Goal: Task Accomplishment & Management: Complete application form

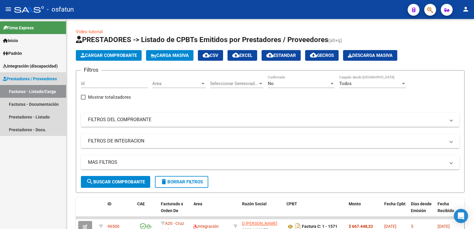
click at [41, 81] on span "Prestadores / Proveedores" at bounding box center [30, 79] width 54 height 7
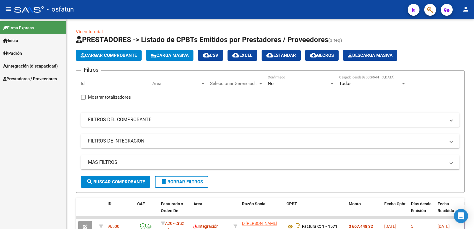
click at [41, 80] on span "Prestadores / Proveedores" at bounding box center [30, 79] width 54 height 7
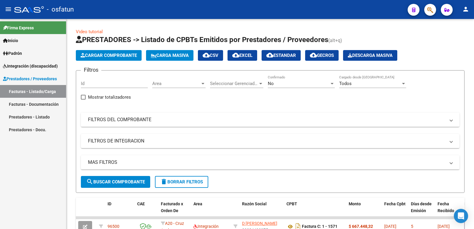
click at [40, 118] on link "Prestadores - Listado" at bounding box center [33, 117] width 66 height 13
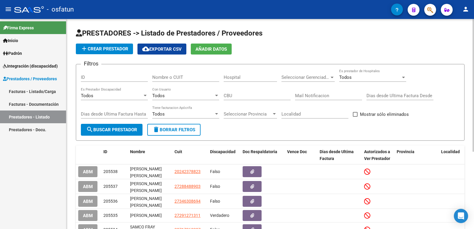
click at [110, 49] on span "add Crear Prestador" at bounding box center [105, 48] width 48 height 5
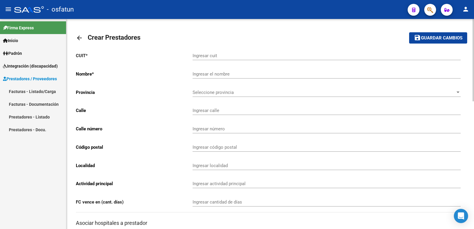
click at [219, 56] on input "Ingresar cuit" at bounding box center [327, 55] width 268 height 5
type input "27-39428328-8"
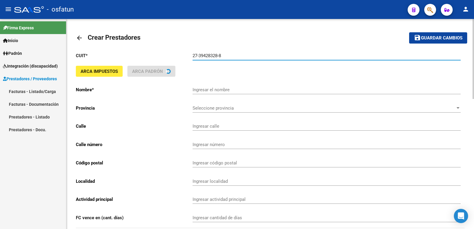
type input "[PERSON_NAME]"
type input "EL JAZMIN 2165"
type input "2165"
type input "1888"
type input "[PERSON_NAME]"
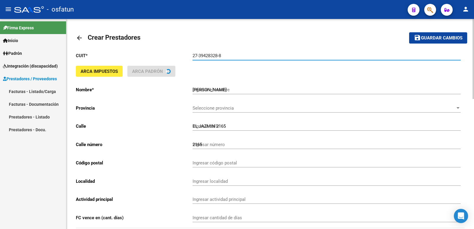
type input "869090"
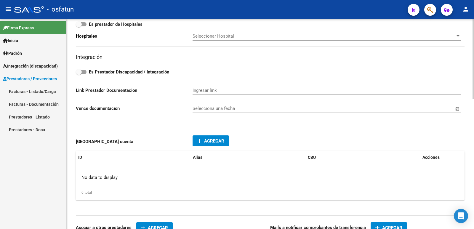
scroll to position [207, 0]
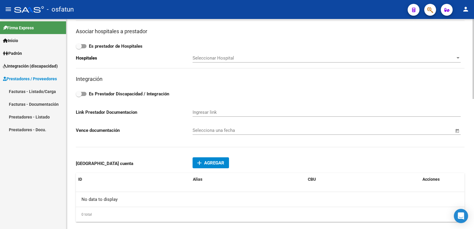
type input "27-39428328-8"
click at [459, 132] on span "Open calendar" at bounding box center [457, 131] width 14 height 14
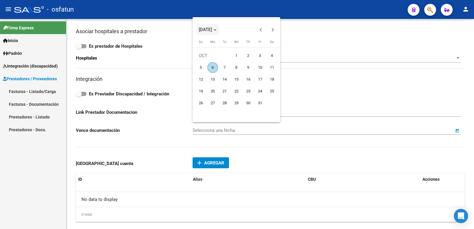
click at [208, 29] on span "[DATE]" at bounding box center [205, 29] width 13 height 5
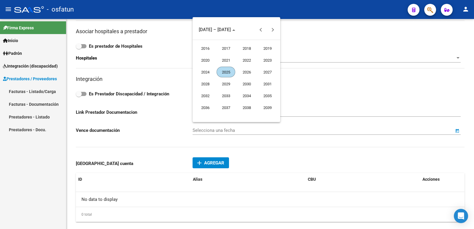
click at [224, 75] on span "2025" at bounding box center [226, 72] width 19 height 11
click at [268, 86] on span "DEC" at bounding box center [267, 84] width 19 height 11
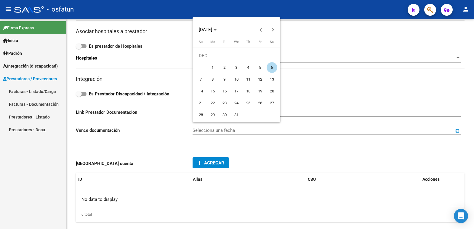
click at [230, 115] on button "31" at bounding box center [236, 115] width 12 height 12
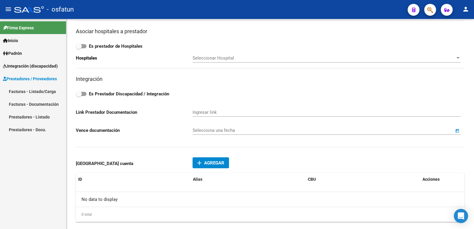
type input "[DATE]"
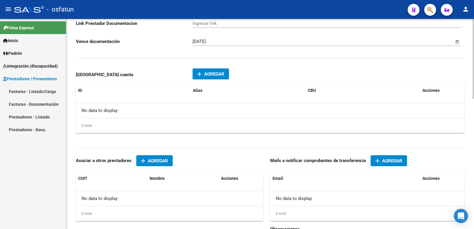
scroll to position [326, 0]
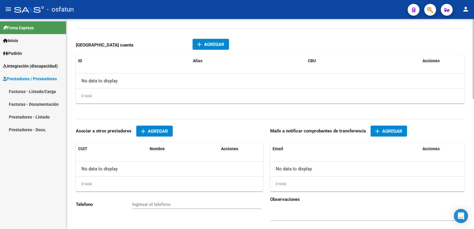
click at [201, 44] on mat-icon "add" at bounding box center [199, 44] width 7 height 7
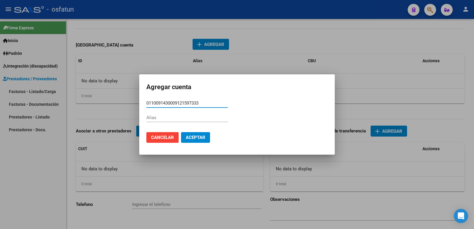
type input "0110091430009121597333"
click at [199, 136] on span "Aceptar" at bounding box center [196, 137] width 20 height 5
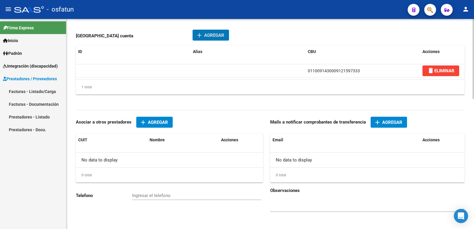
scroll to position [342, 0]
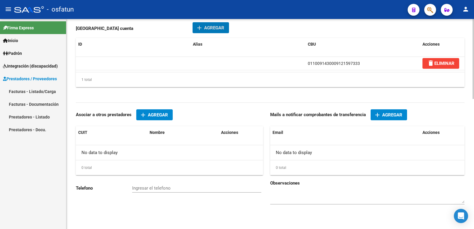
click at [380, 115] on mat-icon "add" at bounding box center [377, 114] width 7 height 7
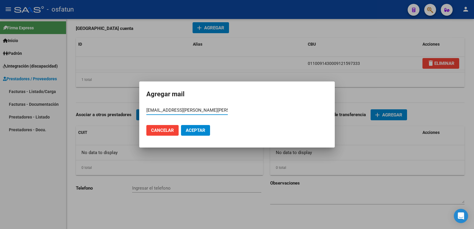
type input "[EMAIL_ADDRESS][PERSON_NAME][PERSON_NAME][DOMAIN_NAME]"
click at [197, 131] on span "Aceptar" at bounding box center [196, 130] width 20 height 5
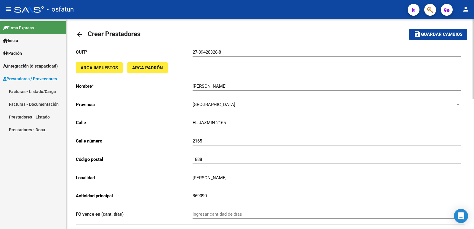
scroll to position [0, 0]
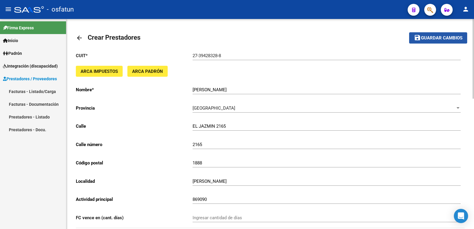
click at [433, 37] on span "Guardar cambios" at bounding box center [441, 38] width 41 height 5
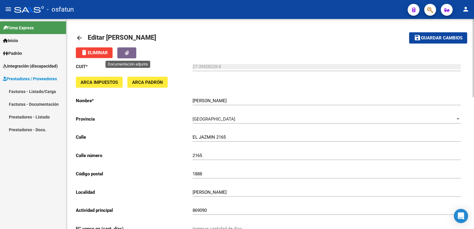
click at [129, 55] on span "button" at bounding box center [127, 52] width 4 height 5
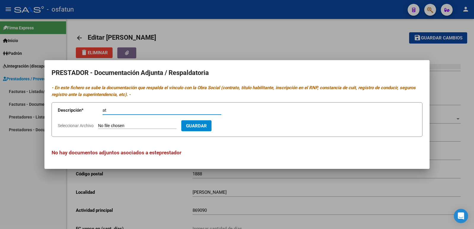
type input "a"
type input "AT DOCUMENTACION"
click at [141, 128] on input "Seleccionar Archivo" at bounding box center [137, 126] width 79 height 6
type input "C:\fakepath\AT - [PERSON_NAME] - JAURETCHE (ACTUALIZACIÓN)_compressed.pdf"
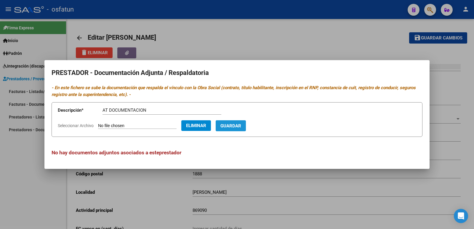
click at [241, 127] on span "Guardar" at bounding box center [230, 125] width 21 height 5
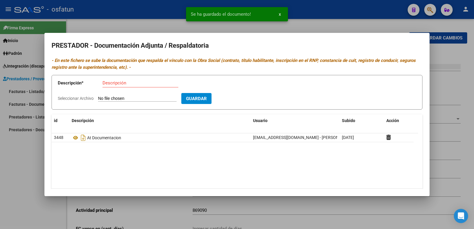
click at [32, 165] on div at bounding box center [237, 114] width 474 height 229
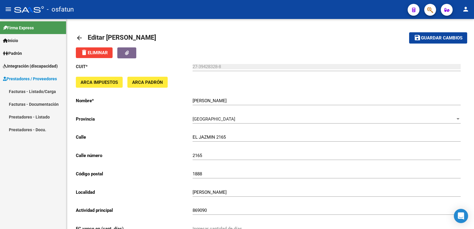
click at [44, 129] on link "Prestadores - Docu." at bounding box center [33, 129] width 66 height 13
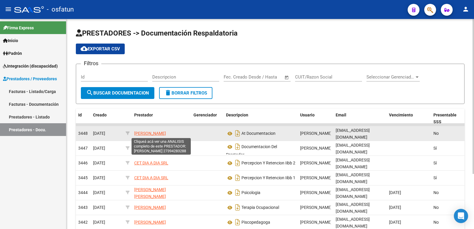
click at [166, 135] on span "[PERSON_NAME]" at bounding box center [150, 133] width 32 height 5
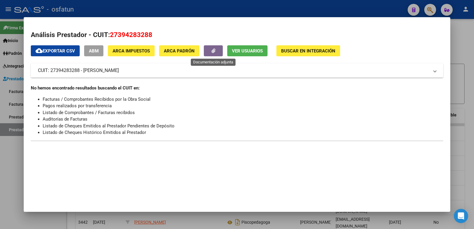
click at [213, 55] on button "button" at bounding box center [213, 50] width 19 height 11
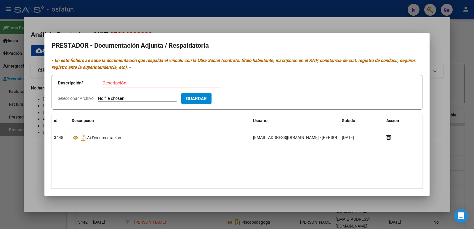
click at [6, 162] on div at bounding box center [237, 114] width 474 height 229
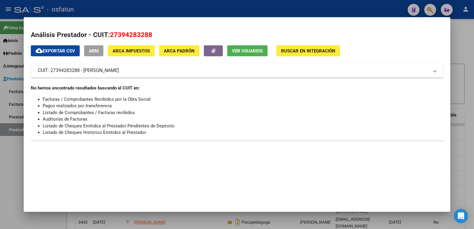
click at [6, 190] on div at bounding box center [237, 114] width 474 height 229
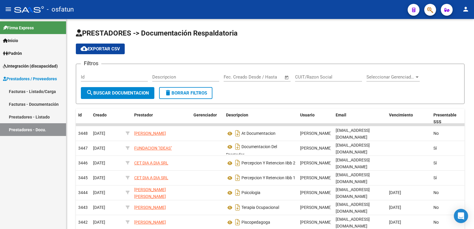
click at [39, 66] on span "Integración (discapacidad)" at bounding box center [30, 66] width 55 height 7
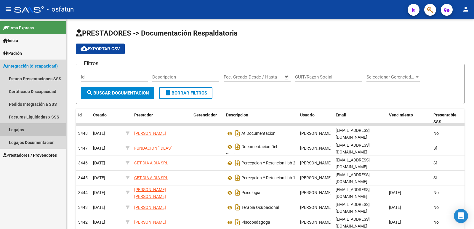
click at [32, 131] on link "Legajos" at bounding box center [33, 129] width 66 height 13
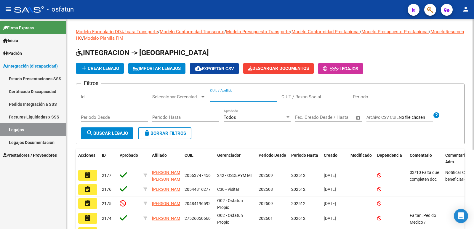
click at [220, 98] on input "CUIL / Apellido" at bounding box center [243, 96] width 67 height 5
type input "[PERSON_NAME]"
click at [114, 122] on div "Periodo Desde" at bounding box center [114, 118] width 67 height 18
click at [111, 132] on span "search Buscar Legajo" at bounding box center [107, 133] width 42 height 5
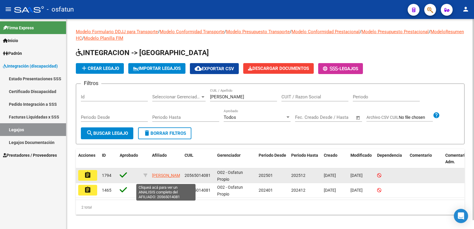
click at [160, 177] on span "[PERSON_NAME]" at bounding box center [168, 175] width 32 height 5
type textarea "20565014081"
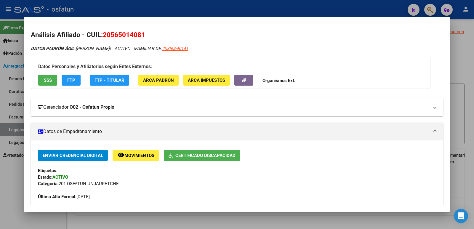
click at [177, 103] on mat-expansion-panel-header "Gerenciador: O02 - Osfatun Propio" at bounding box center [237, 107] width 412 height 18
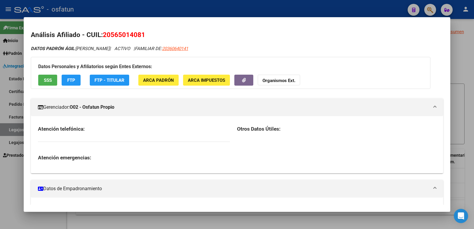
click at [176, 104] on mat-panel-title "Gerenciador: O02 - Osfatun Propio" at bounding box center [233, 107] width 391 height 7
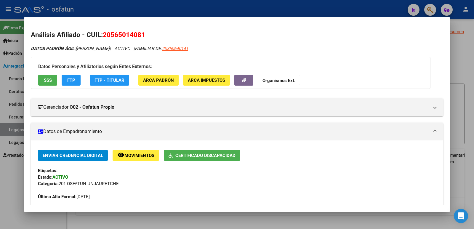
click at [15, 201] on div at bounding box center [237, 114] width 474 height 229
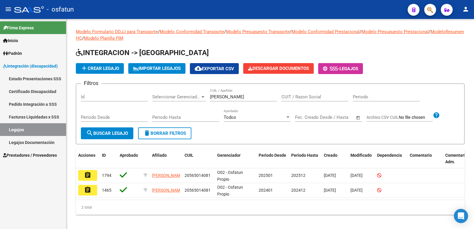
click at [80, 177] on button "assignment" at bounding box center [87, 175] width 19 height 11
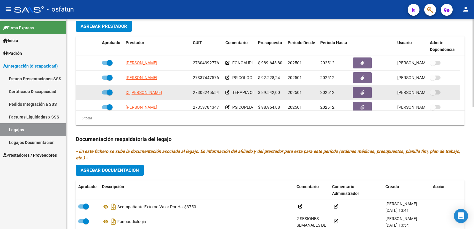
scroll to position [21, 0]
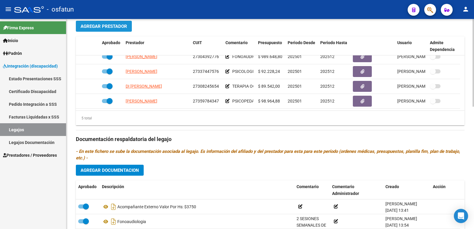
click at [122, 29] on span "Agregar Prestador" at bounding box center [104, 26] width 47 height 5
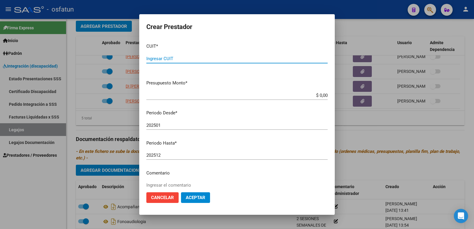
click at [198, 60] on input "Ingresar CUIT" at bounding box center [236, 58] width 181 height 5
type input "27-39428328-8"
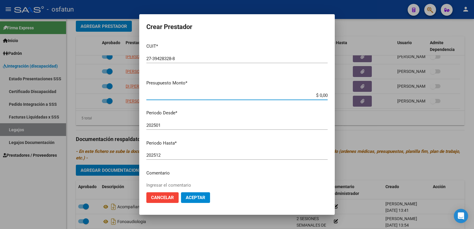
click at [203, 96] on input "$ 0,00" at bounding box center [236, 95] width 181 height 5
click at [319, 94] on input "$ 0,00" at bounding box center [236, 95] width 181 height 5
click at [323, 96] on app-form-text-field "Presupuesto Monto * $ 0,00 Ingresar el monto" at bounding box center [239, 89] width 186 height 18
click at [323, 94] on input "$ 0,00" at bounding box center [236, 95] width 181 height 5
type input "$ 307.000,00"
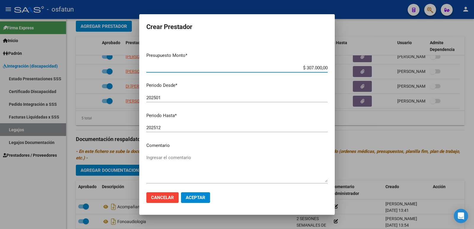
scroll to position [54, 0]
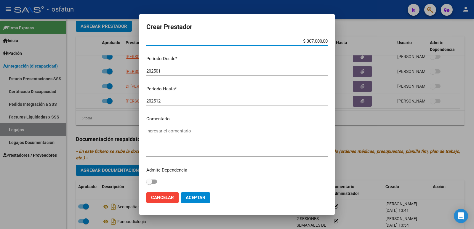
click at [164, 73] on input "202501" at bounding box center [236, 70] width 181 height 5
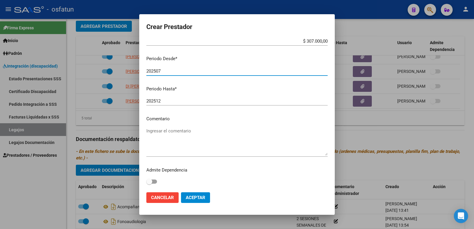
type input "202507"
click at [156, 133] on textarea "Ingresar el comentario" at bounding box center [236, 142] width 181 height 28
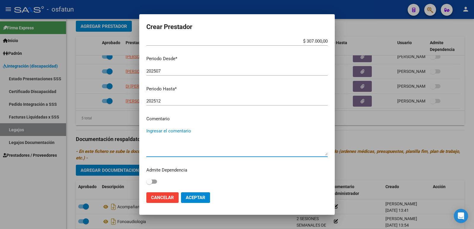
type textarea "L"
click at [202, 134] on textarea "AT. [DATE] A [DATE] DE [DOMAIN_NAME] A 12.00HS" at bounding box center [236, 142] width 181 height 28
click at [247, 150] on textarea "AT. [DATE] A [DATE] DE 08.00 A 12.00HS" at bounding box center [236, 142] width 181 height 28
type textarea "AT. [DATE] A [DATE] DE 08.00 A 12.00HS"
click at [203, 200] on span "Aceptar" at bounding box center [196, 197] width 20 height 5
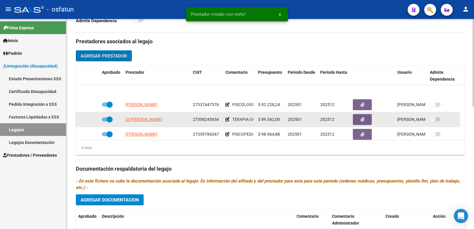
scroll to position [36, 0]
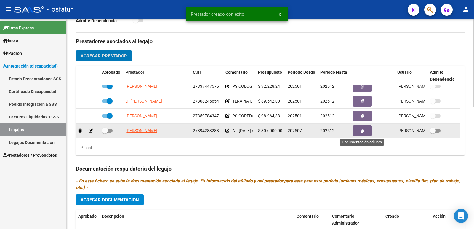
click at [364, 130] on icon "button" at bounding box center [363, 131] width 4 height 4
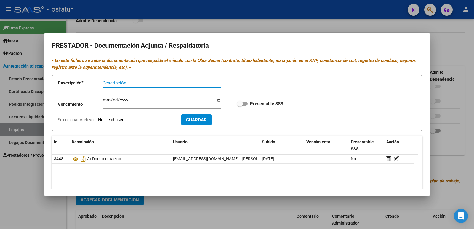
click at [20, 194] on div at bounding box center [237, 114] width 474 height 229
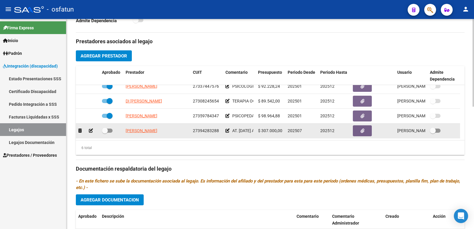
drag, startPoint x: 127, startPoint y: 131, endPoint x: 219, endPoint y: 131, distance: 91.2
click at [219, 131] on div "[PERSON_NAME] 27394283288 AT. [DATE] A [DATE] DE 08.00 A 12.00HS $ 307.000,00 2…" at bounding box center [268, 131] width 384 height 15
copy div "[PERSON_NAME] 27394283288"
